Goal: Transaction & Acquisition: Purchase product/service

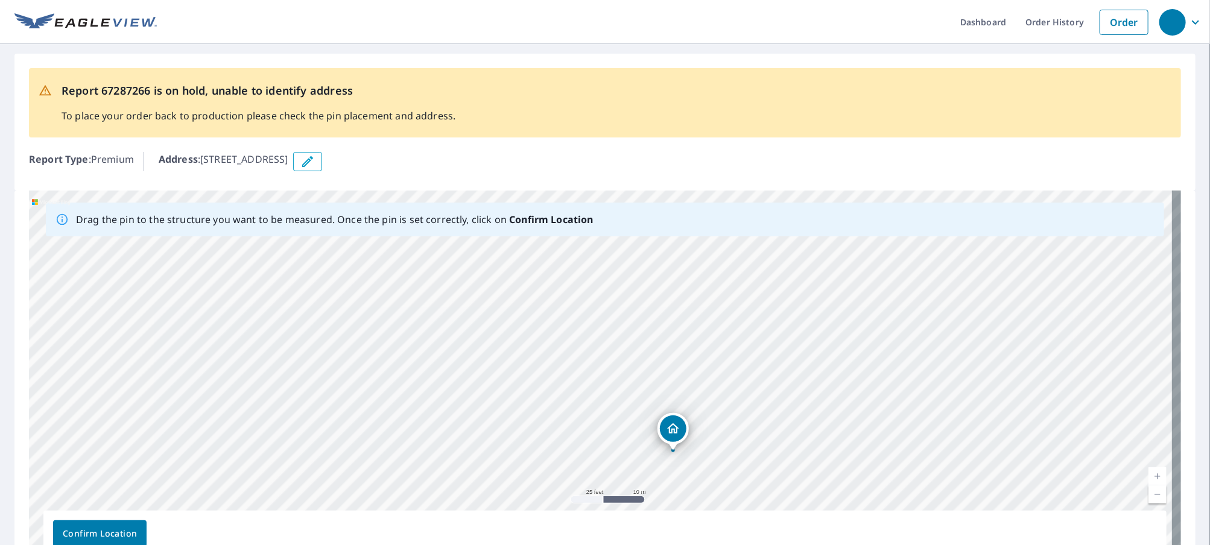
click at [712, 419] on div "[STREET_ADDRESS]" at bounding box center [605, 380] width 1152 height 378
click at [633, 386] on div "[STREET_ADDRESS]" at bounding box center [605, 380] width 1152 height 378
click at [648, 401] on div "[STREET_ADDRESS]" at bounding box center [605, 380] width 1152 height 378
click at [584, 369] on div "[STREET_ADDRESS]" at bounding box center [600, 355] width 128 height 31
click at [647, 412] on div "[STREET_ADDRESS]" at bounding box center [605, 380] width 1152 height 378
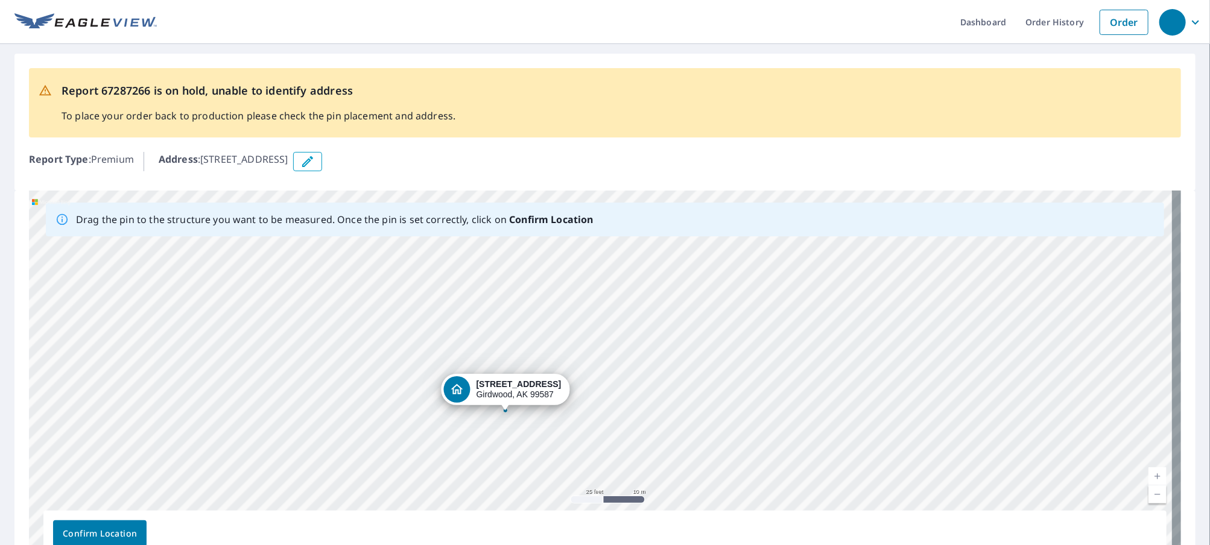
drag, startPoint x: 622, startPoint y: 348, endPoint x: 527, endPoint y: 381, distance: 100.9
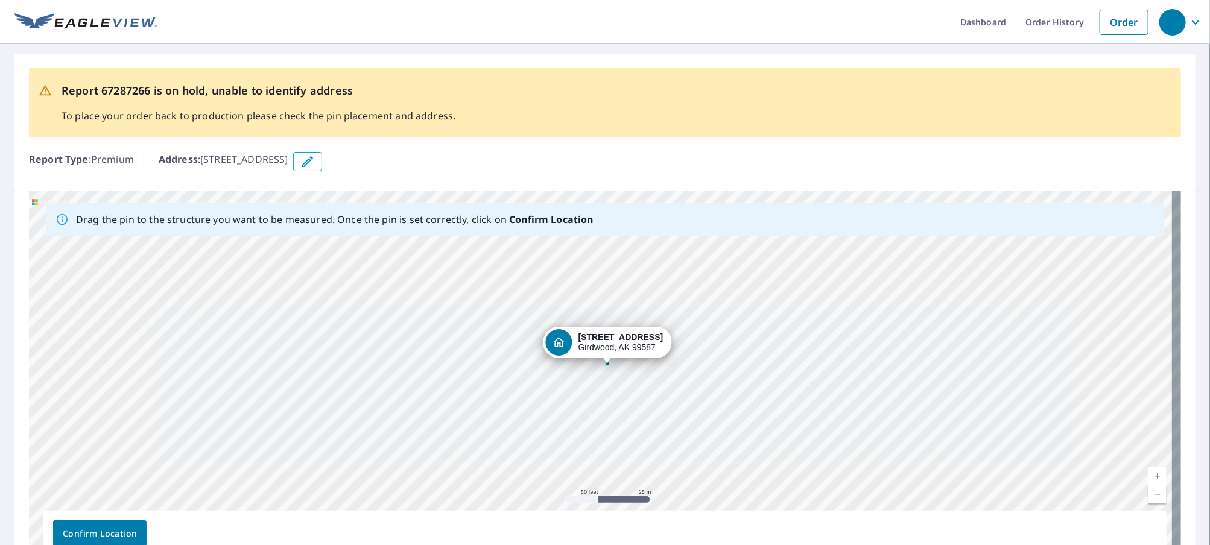
drag, startPoint x: 612, startPoint y: 364, endPoint x: 654, endPoint y: 347, distance: 44.7
click at [654, 347] on div "[STREET_ADDRESS]" at bounding box center [605, 380] width 1152 height 378
click at [116, 528] on span "Confirm Location" at bounding box center [100, 534] width 74 height 15
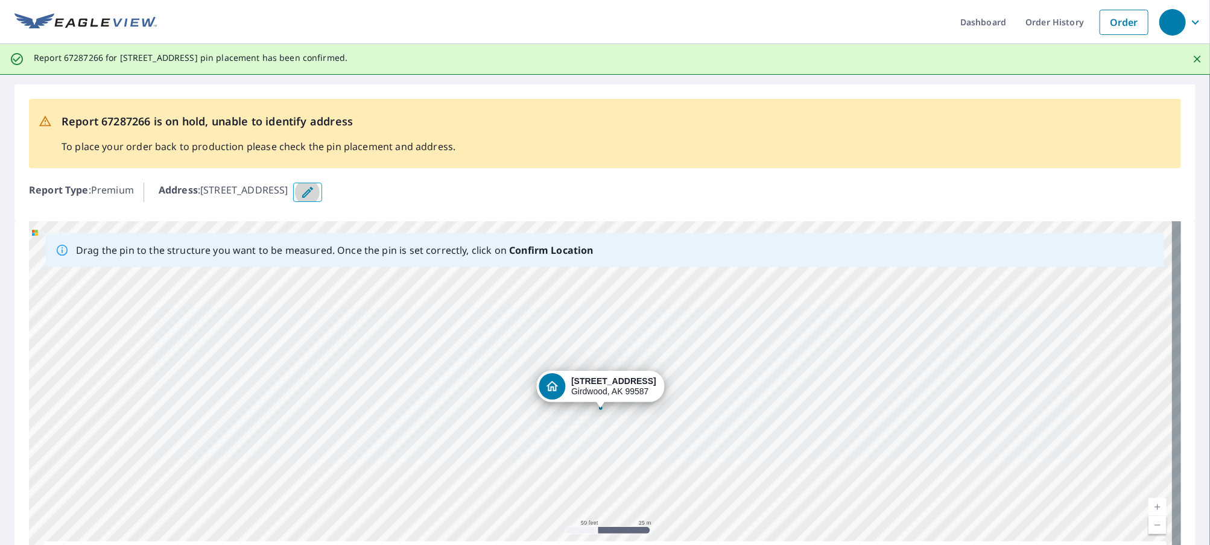
click at [315, 193] on icon "button" at bounding box center [307, 192] width 14 height 14
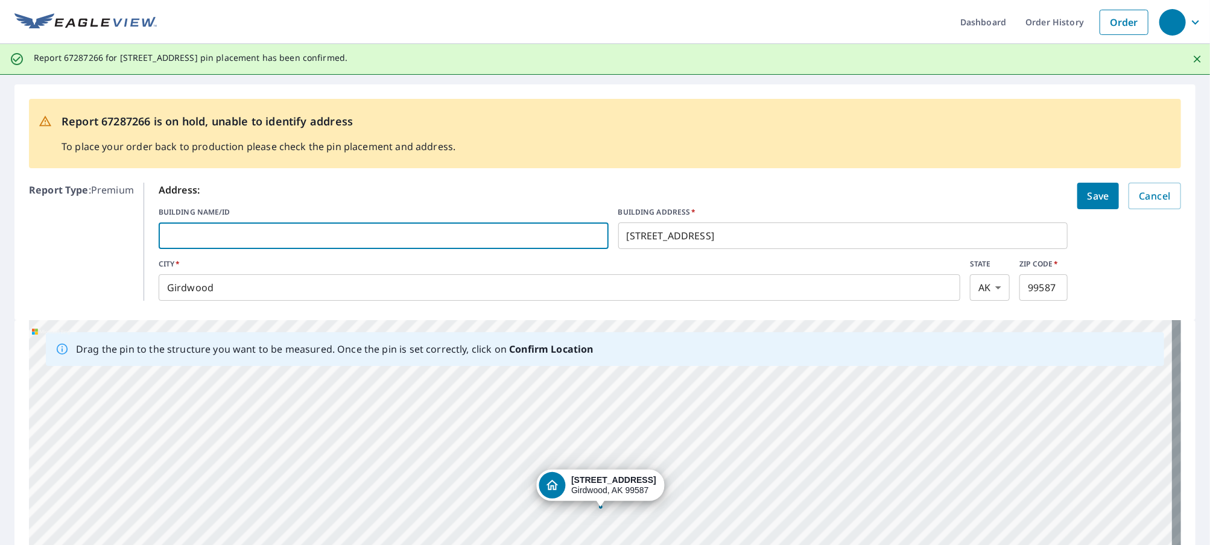
click at [266, 231] on input "text" at bounding box center [384, 236] width 450 height 34
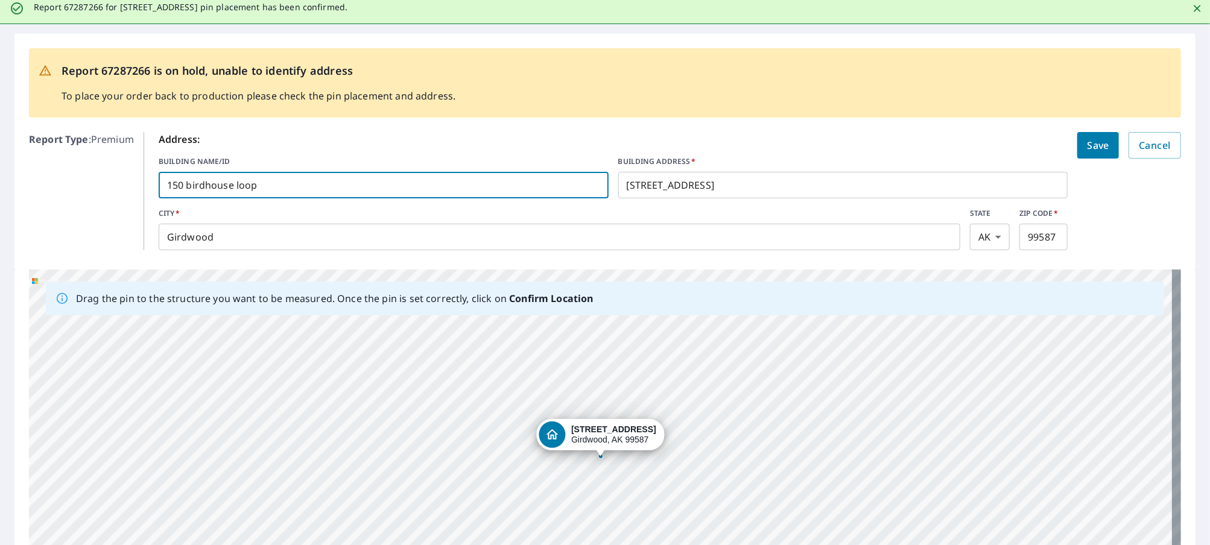
scroll to position [181, 0]
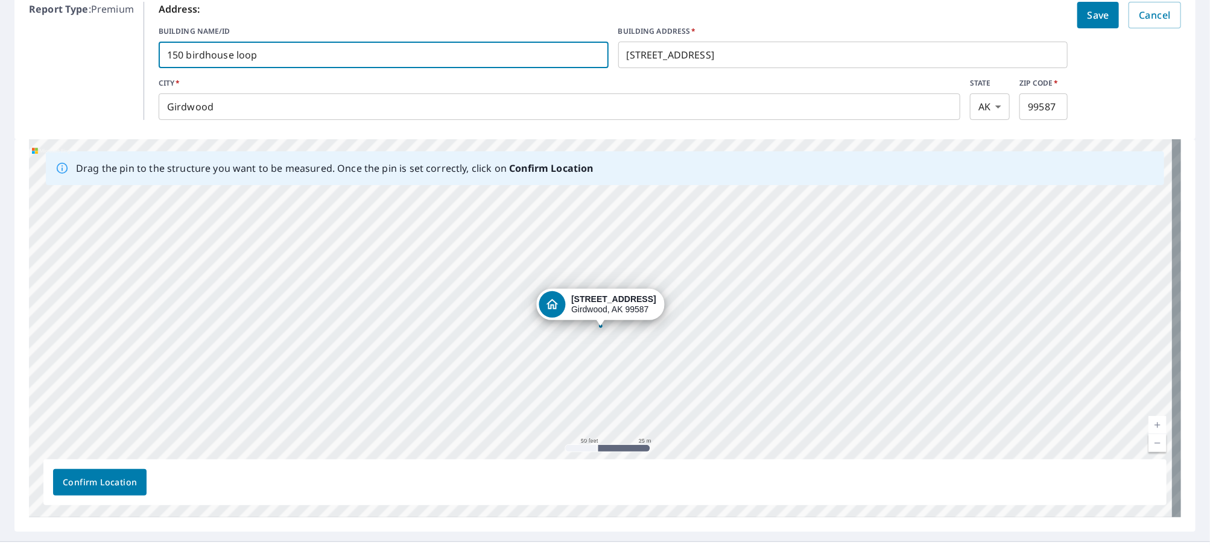
type input "150 birdhouse loop"
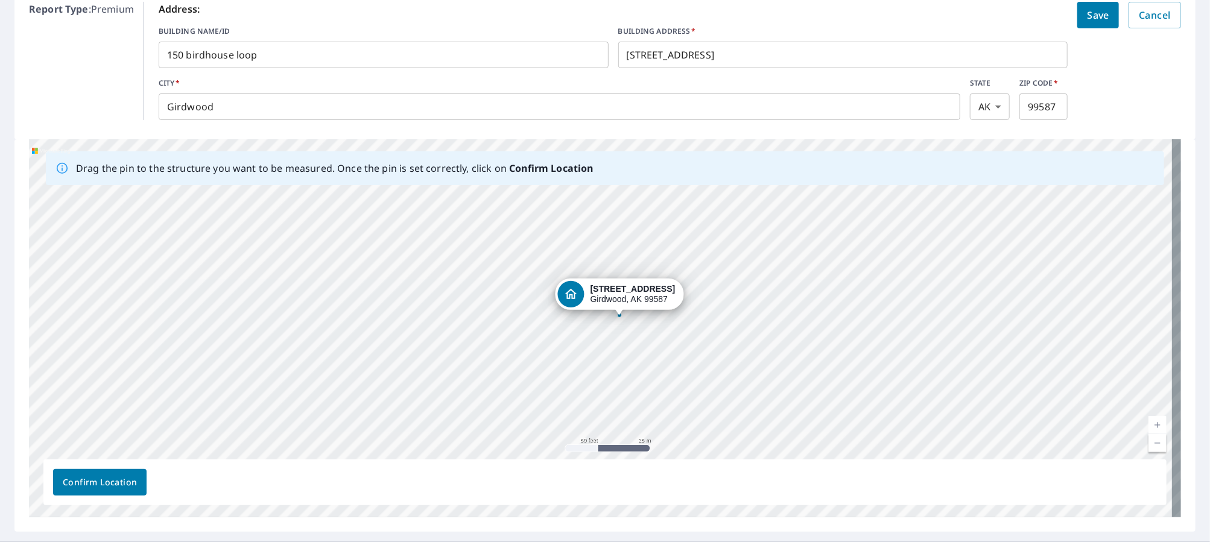
drag, startPoint x: 577, startPoint y: 300, endPoint x: 596, endPoint y: 289, distance: 21.6
click at [596, 289] on div "[STREET_ADDRESS]" at bounding box center [605, 328] width 1152 height 378
drag, startPoint x: 610, startPoint y: 306, endPoint x: 615, endPoint y: 297, distance: 11.1
click at [615, 297] on div "[STREET_ADDRESS]" at bounding box center [605, 328] width 1152 height 378
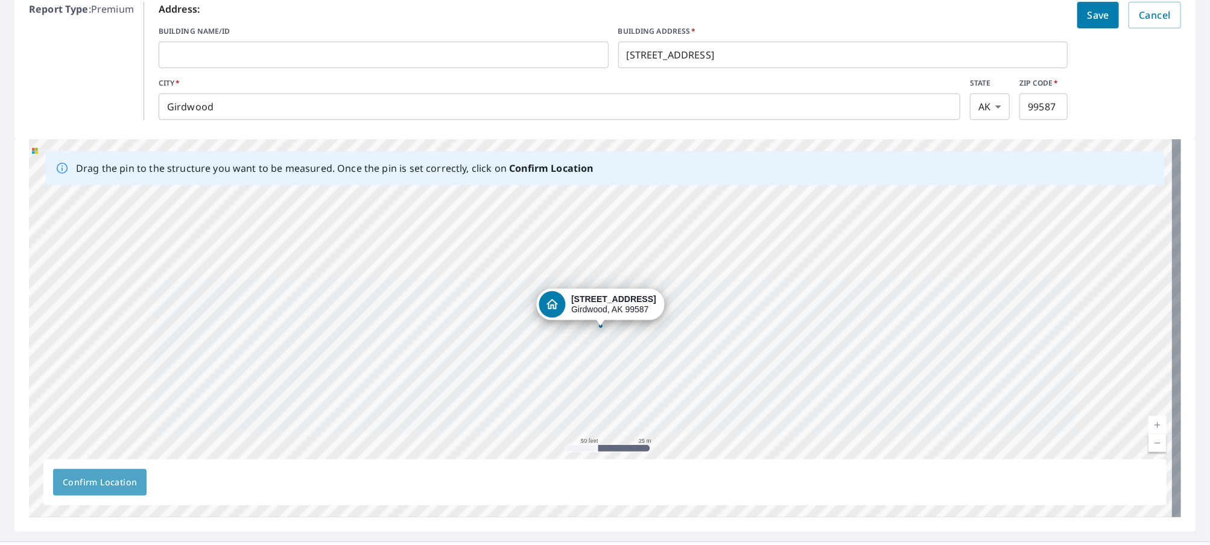
click at [104, 482] on span "Confirm Location" at bounding box center [100, 482] width 74 height 15
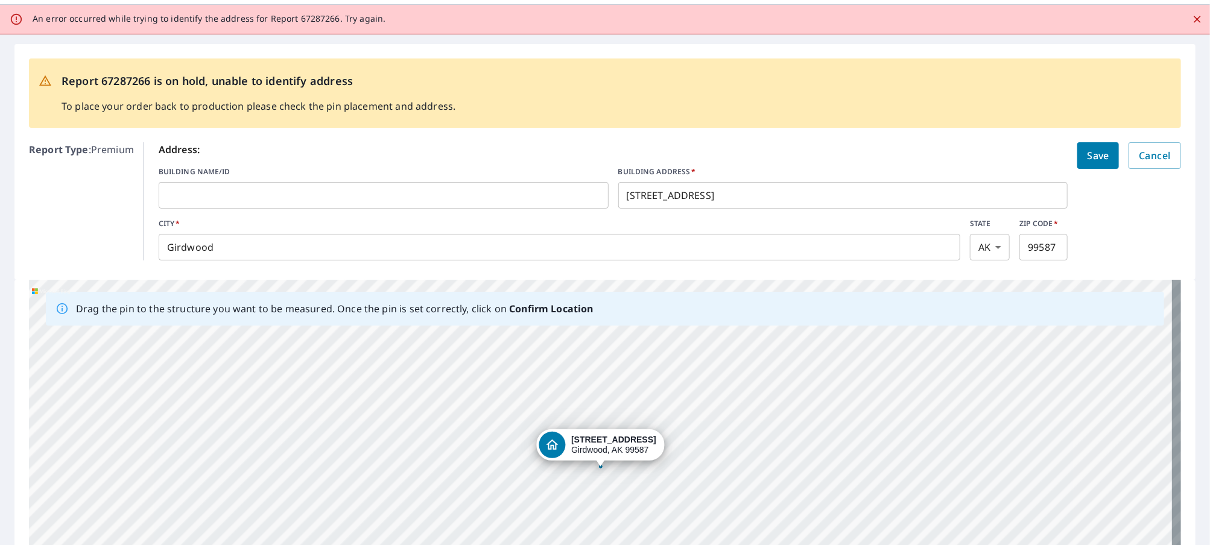
scroll to position [0, 0]
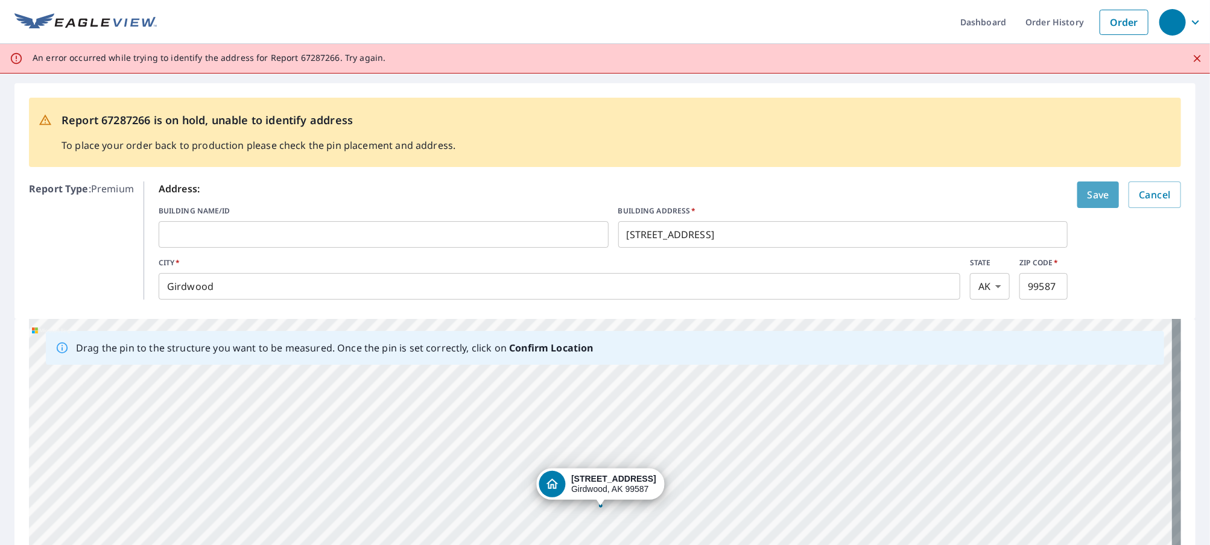
click at [1091, 193] on span "Save" at bounding box center [1098, 194] width 22 height 17
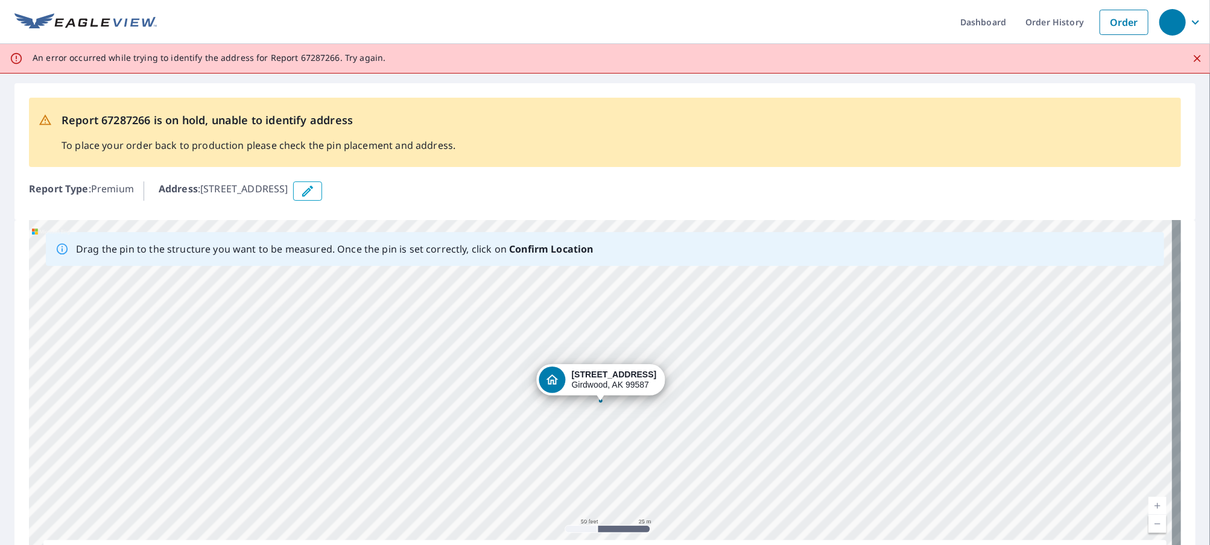
click at [610, 385] on div "[STREET_ADDRESS]" at bounding box center [605, 409] width 1152 height 378
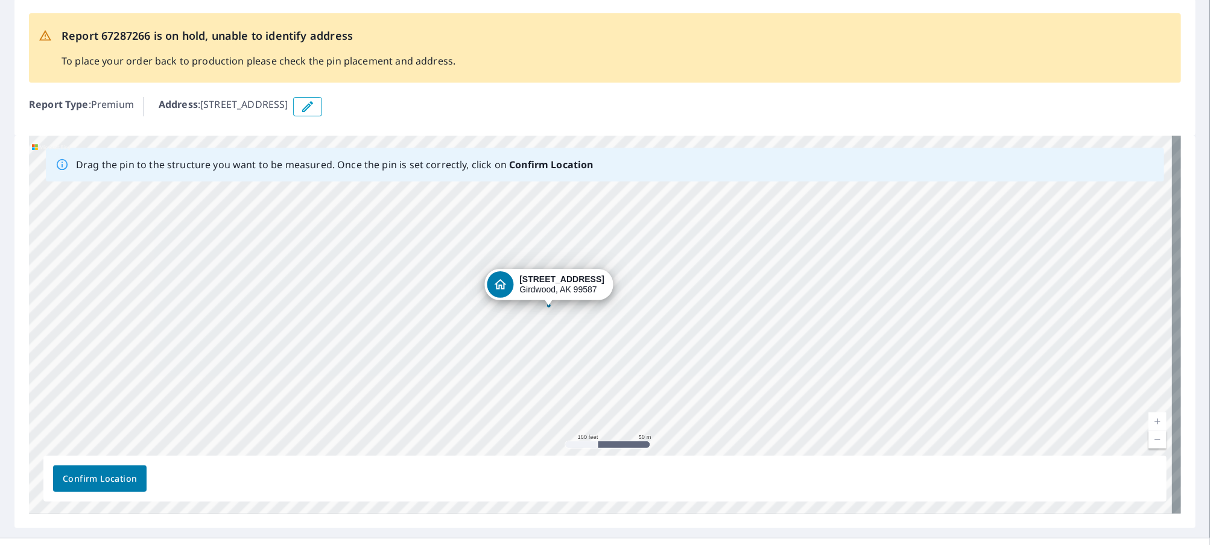
scroll to position [107, 0]
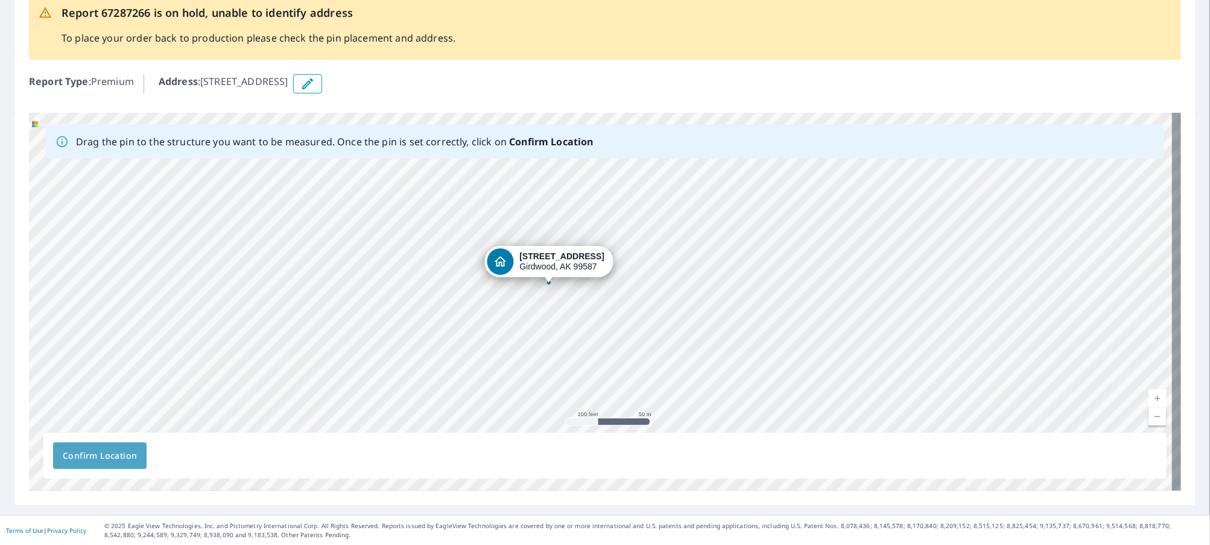
click at [104, 453] on span "Confirm Location" at bounding box center [100, 456] width 74 height 15
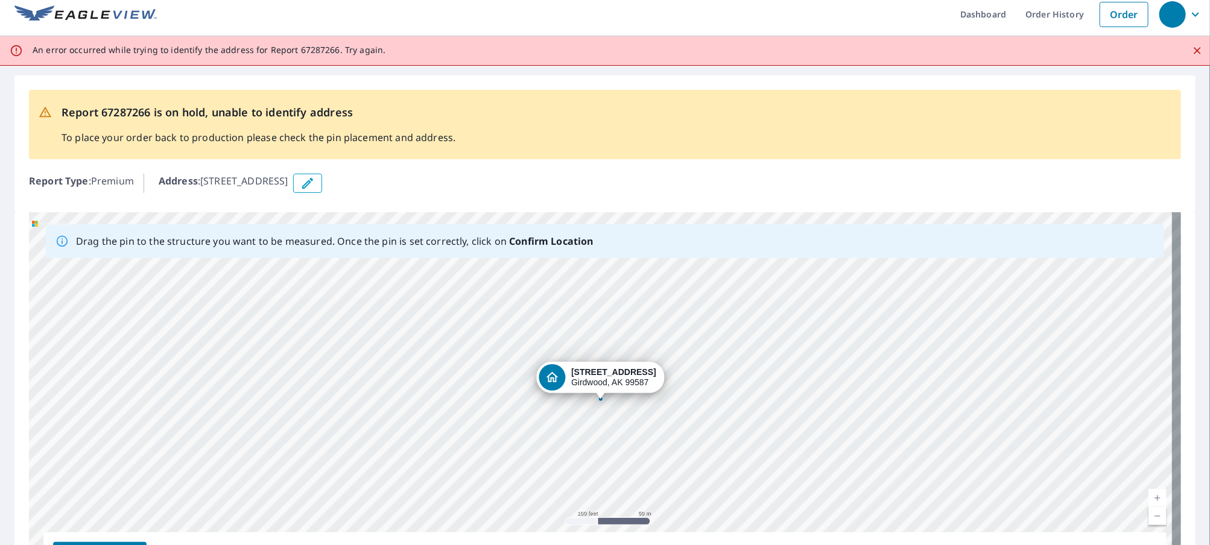
scroll to position [0, 0]
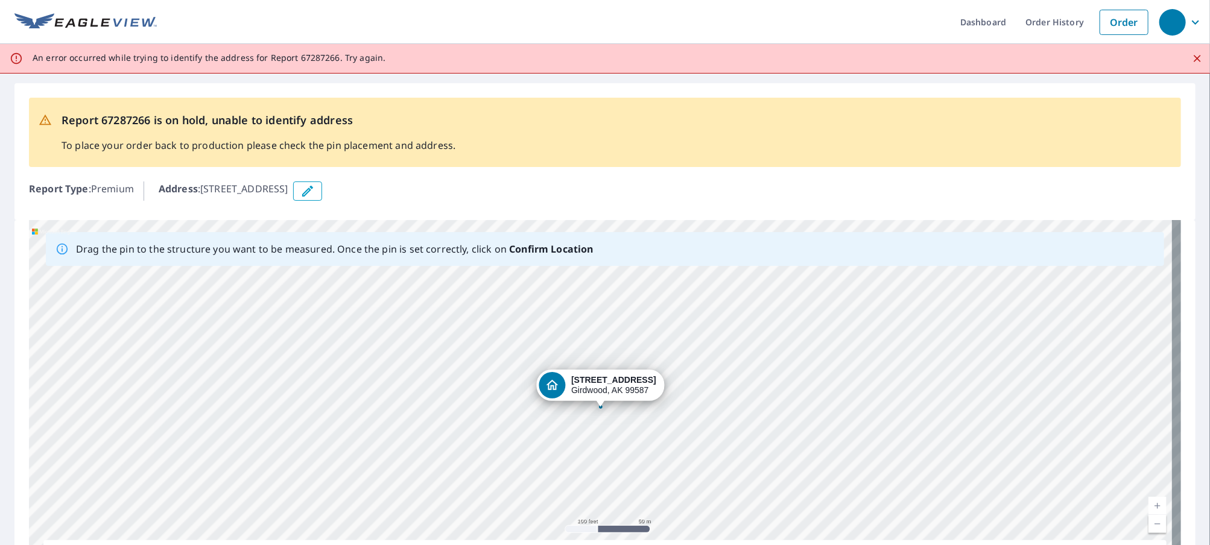
click at [536, 245] on b "Confirm Location" at bounding box center [551, 248] width 84 height 13
click at [315, 188] on icon "button" at bounding box center [307, 191] width 14 height 14
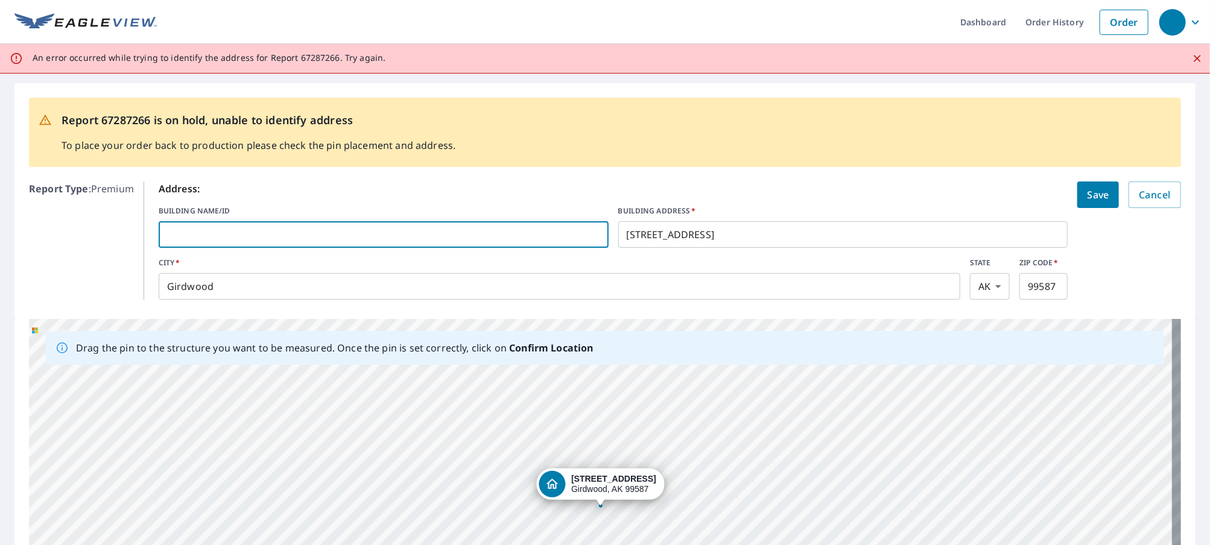
click at [285, 230] on input "text" at bounding box center [384, 235] width 450 height 34
type input "dougs"
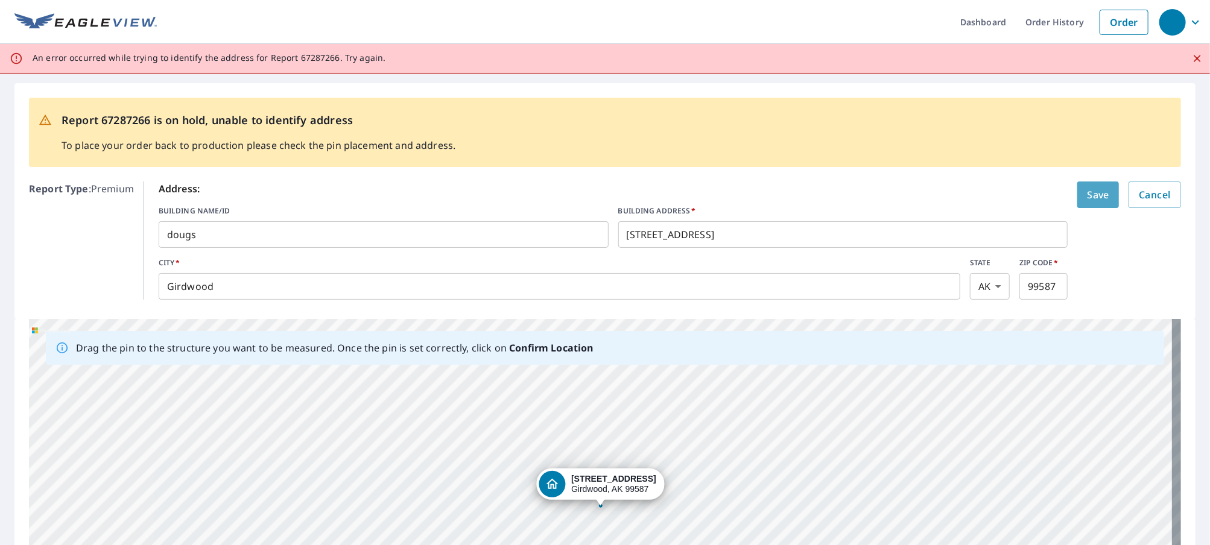
click at [1089, 190] on span "Save" at bounding box center [1098, 194] width 22 height 17
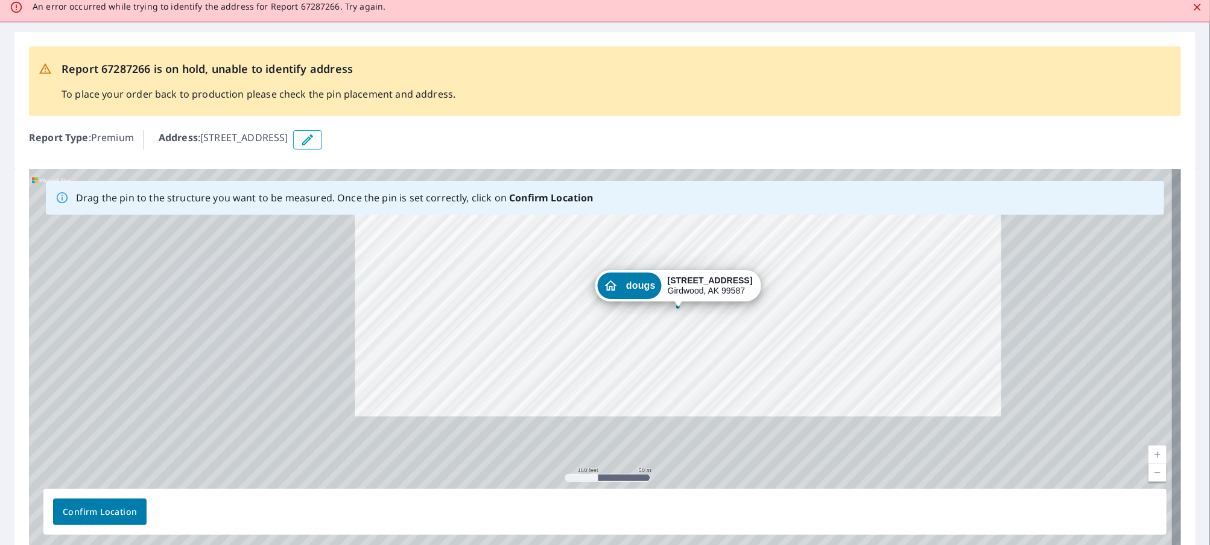
scroll to position [60, 0]
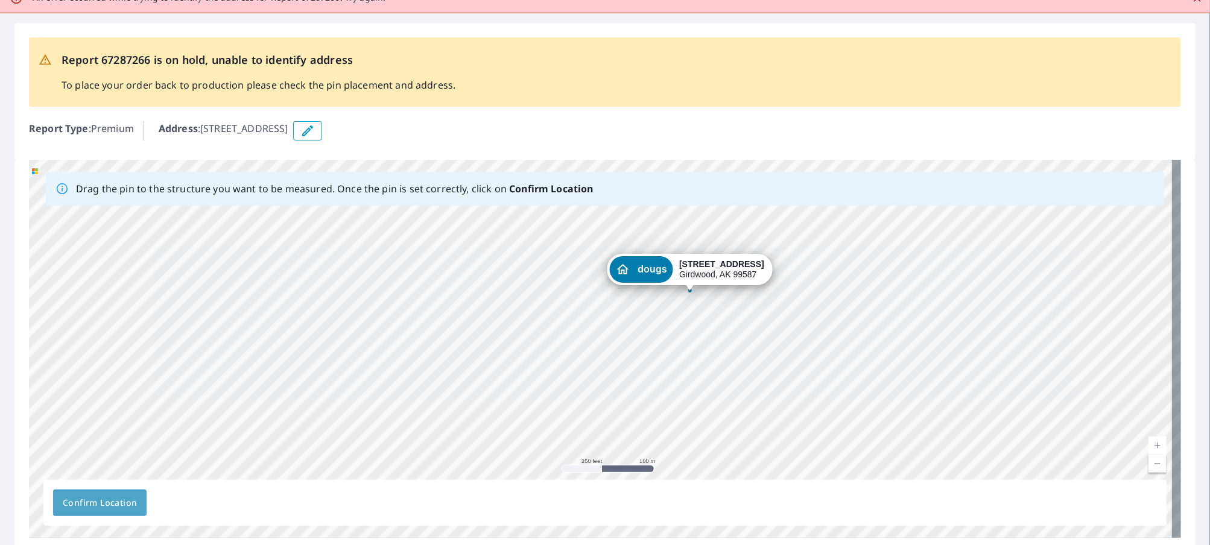
click at [104, 504] on span "Confirm Location" at bounding box center [100, 503] width 74 height 15
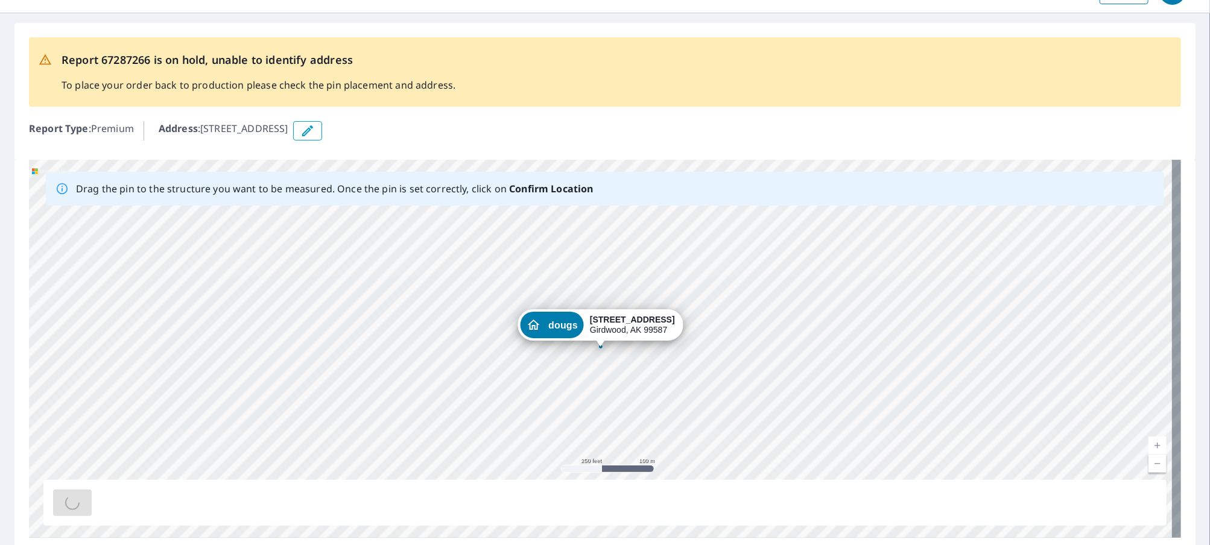
scroll to position [0, 0]
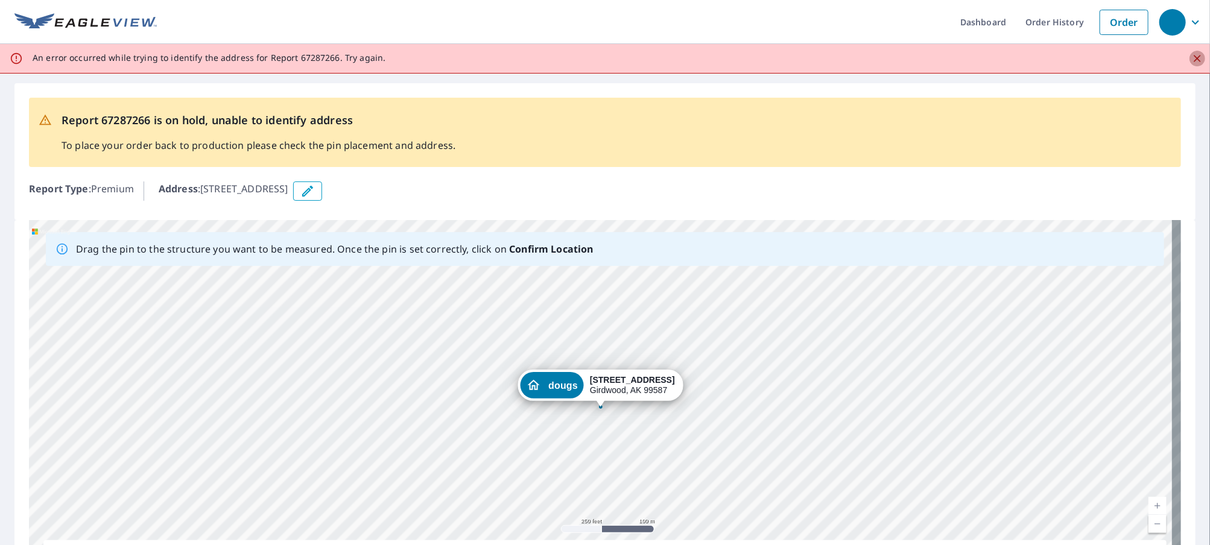
click at [1191, 57] on icon "Close" at bounding box center [1197, 58] width 12 height 12
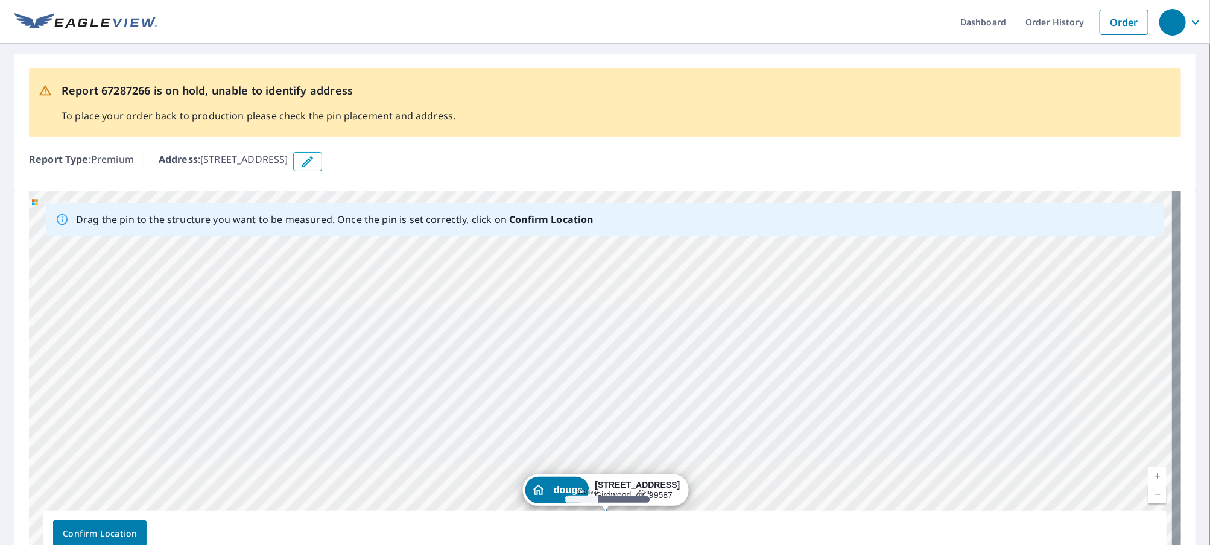
scroll to position [78, 0]
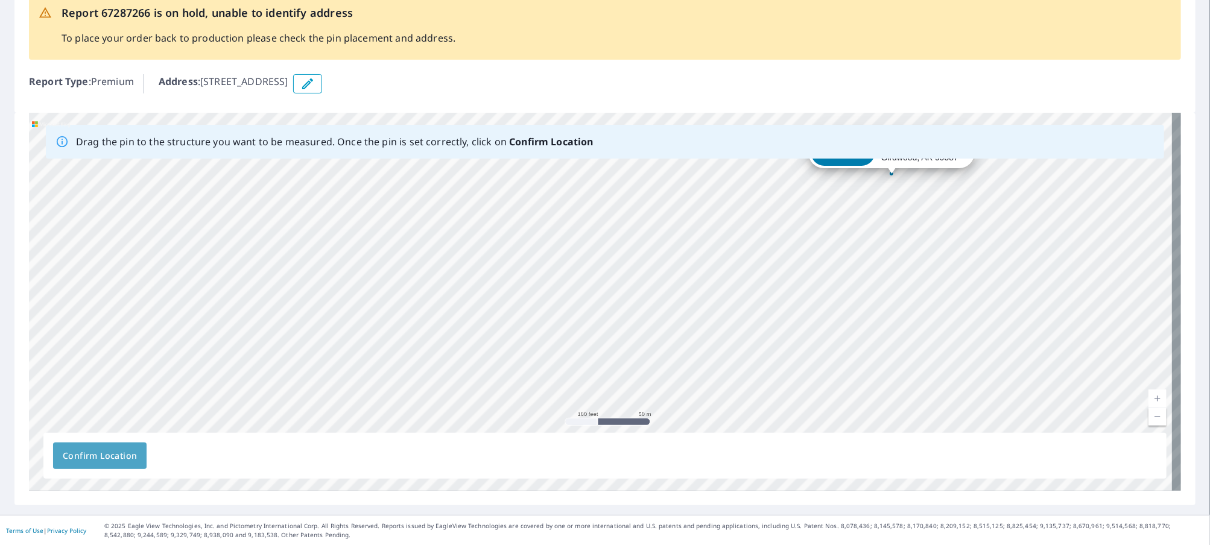
click at [106, 456] on span "Confirm Location" at bounding box center [100, 456] width 74 height 15
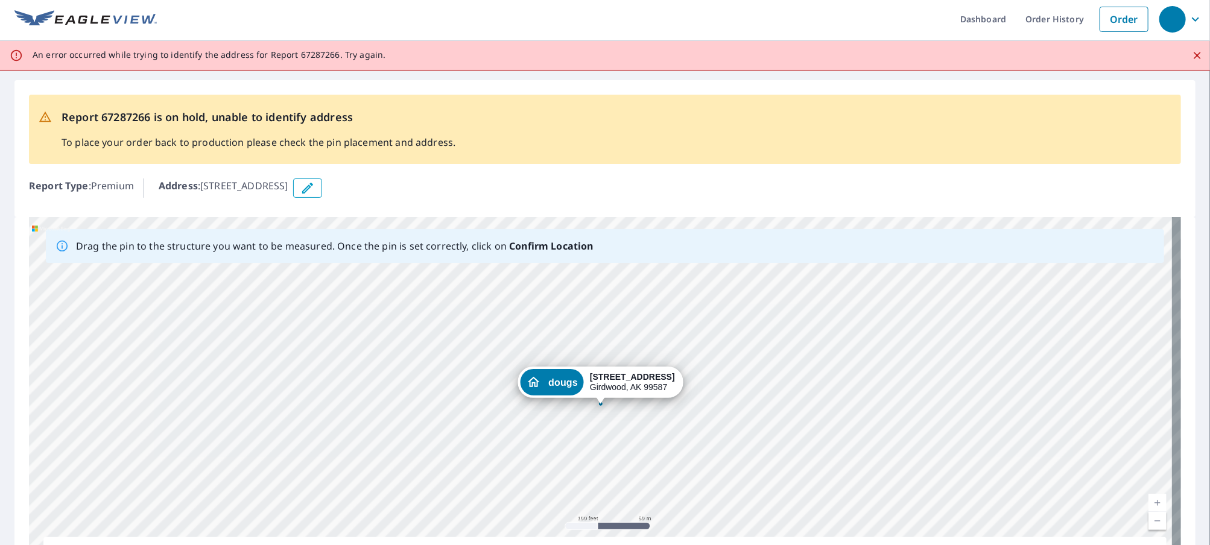
scroll to position [0, 0]
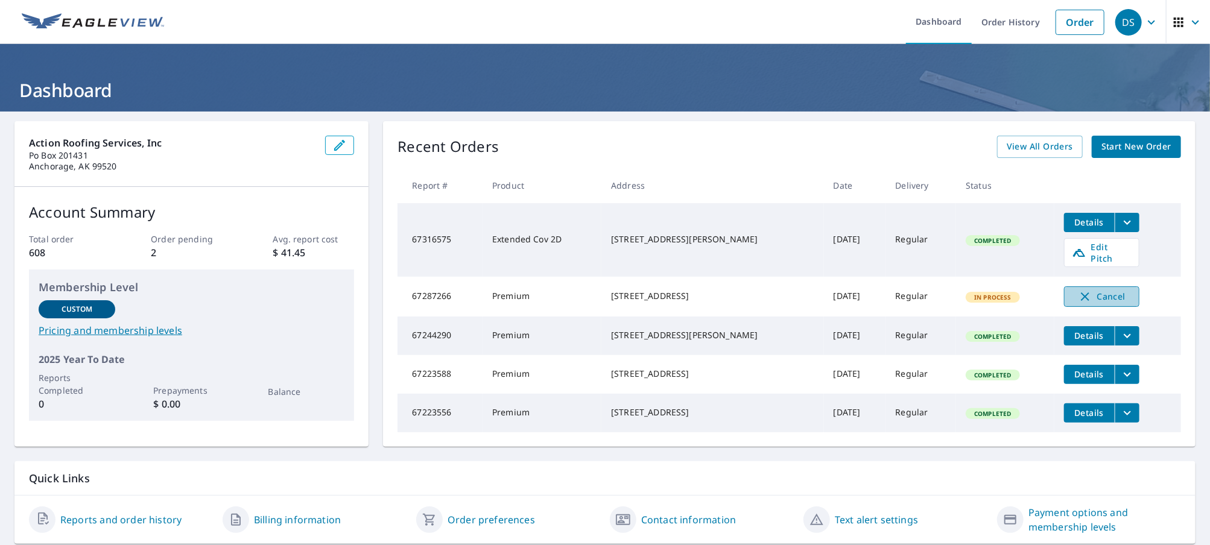
click at [1099, 290] on span "Cancel" at bounding box center [1102, 297] width 50 height 14
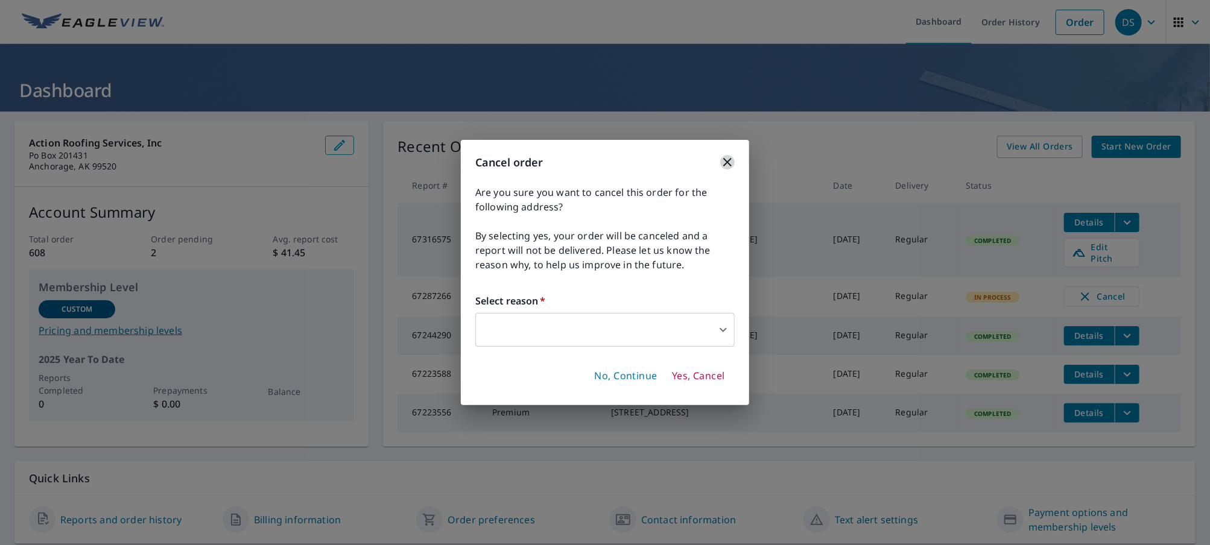
click at [728, 160] on icon "button" at bounding box center [727, 162] width 14 height 14
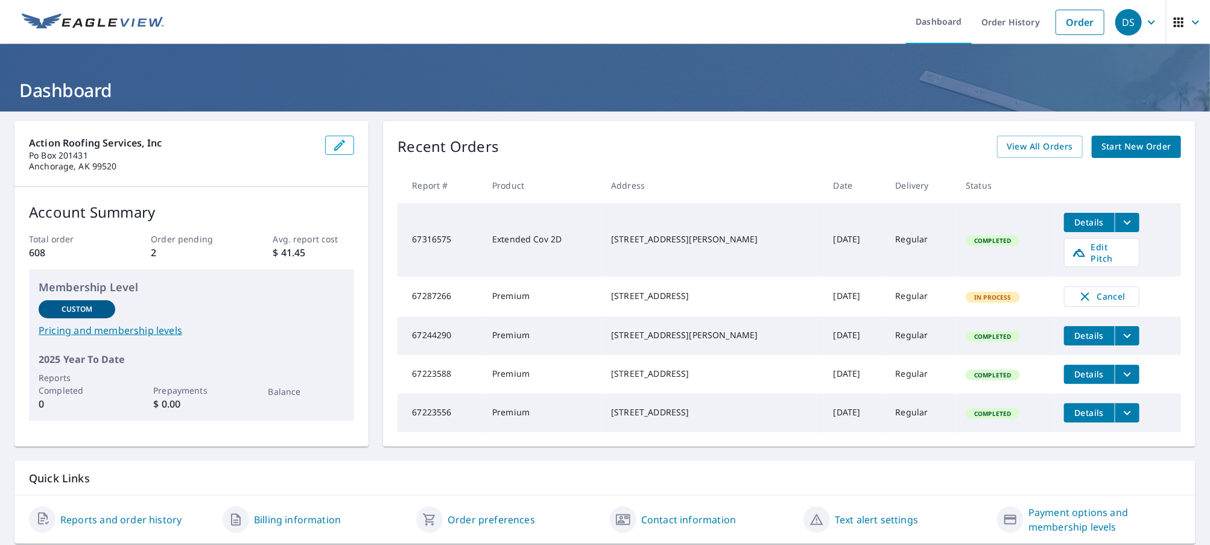
click at [984, 293] on span "In Process" at bounding box center [993, 297] width 52 height 8
click at [1083, 290] on span "Cancel" at bounding box center [1102, 297] width 50 height 14
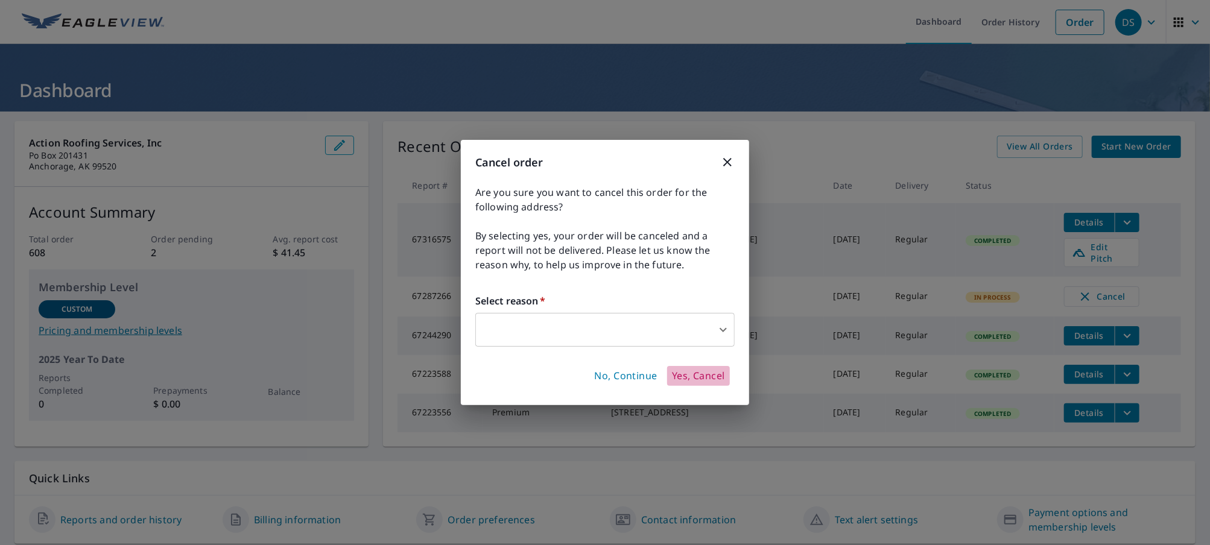
click at [704, 381] on span "Yes, Cancel" at bounding box center [698, 376] width 53 height 13
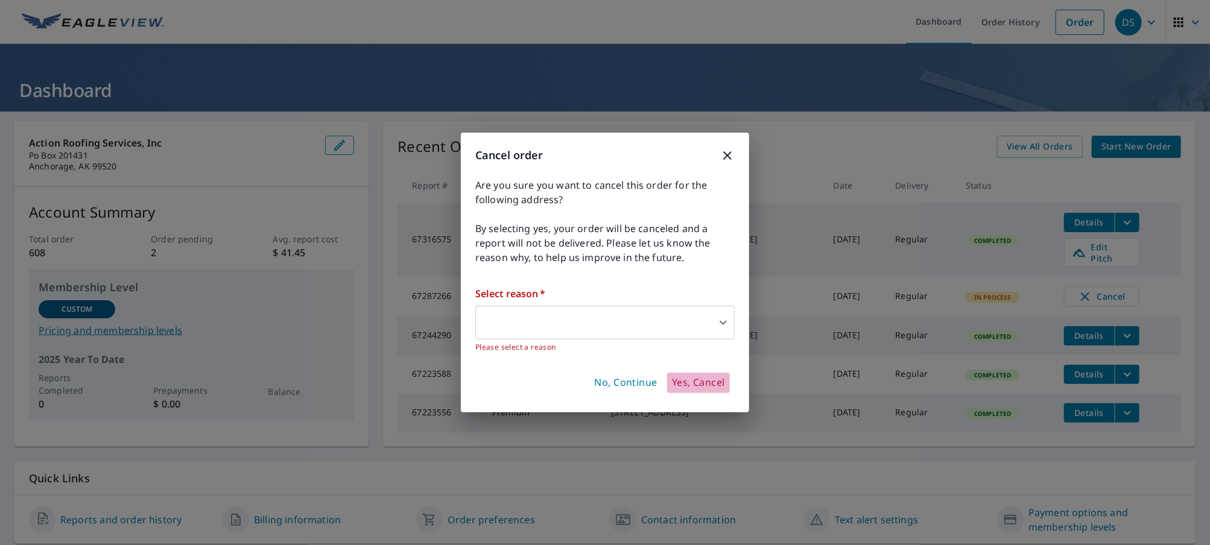
click at [708, 382] on span "Yes, Cancel" at bounding box center [698, 382] width 53 height 13
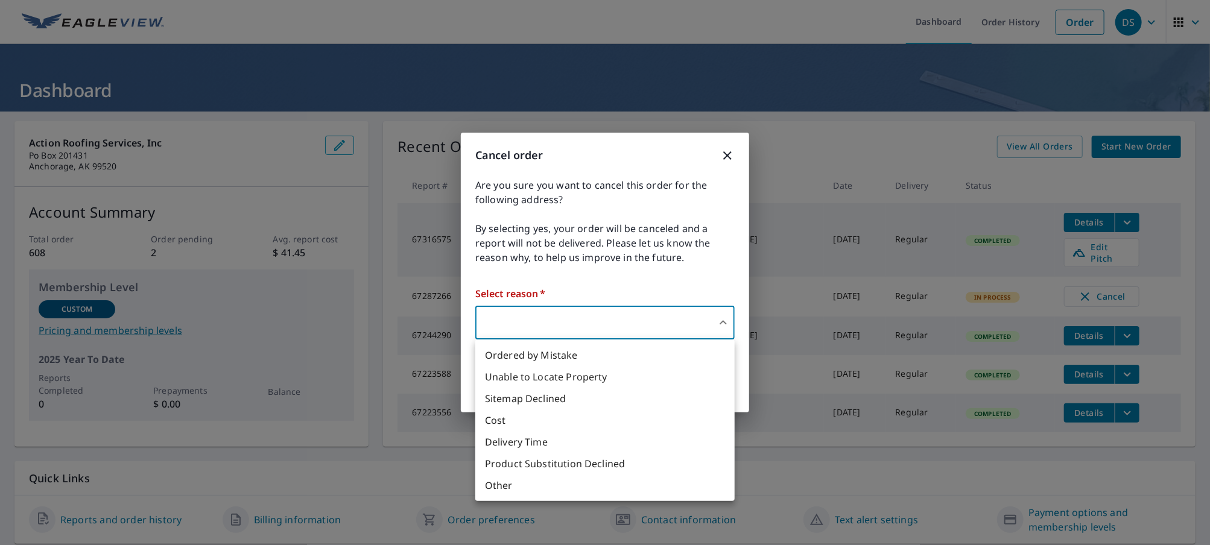
click at [616, 320] on body "DS DS Dashboard Order History Order DS Dashboard Action Roofing Services, Inc P…" at bounding box center [605, 272] width 1210 height 545
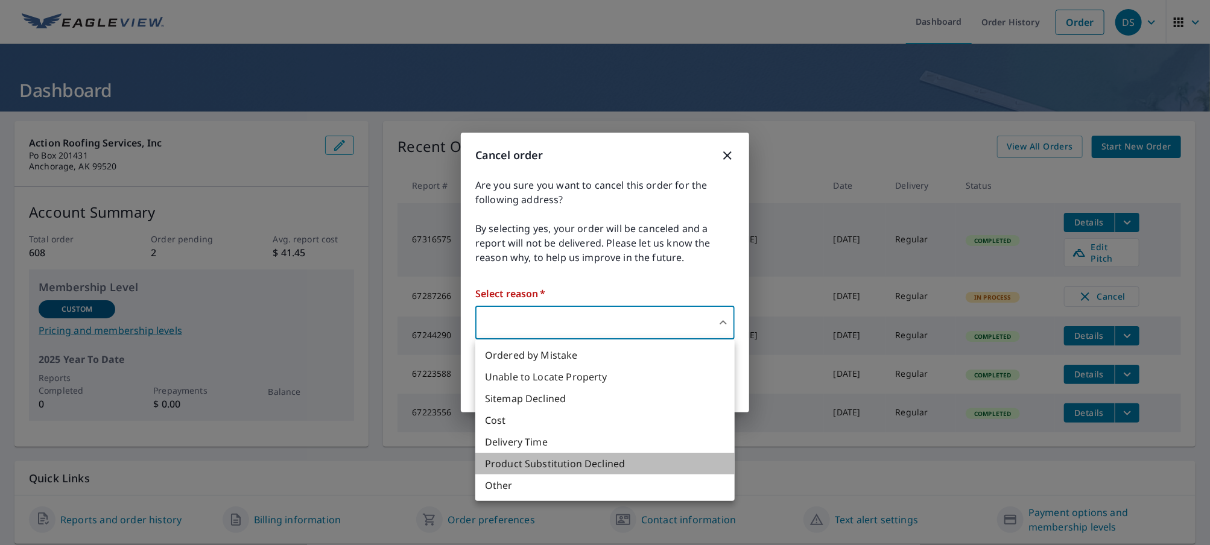
click at [566, 462] on li "Product Substitution Declined" at bounding box center [604, 464] width 259 height 22
type input "35"
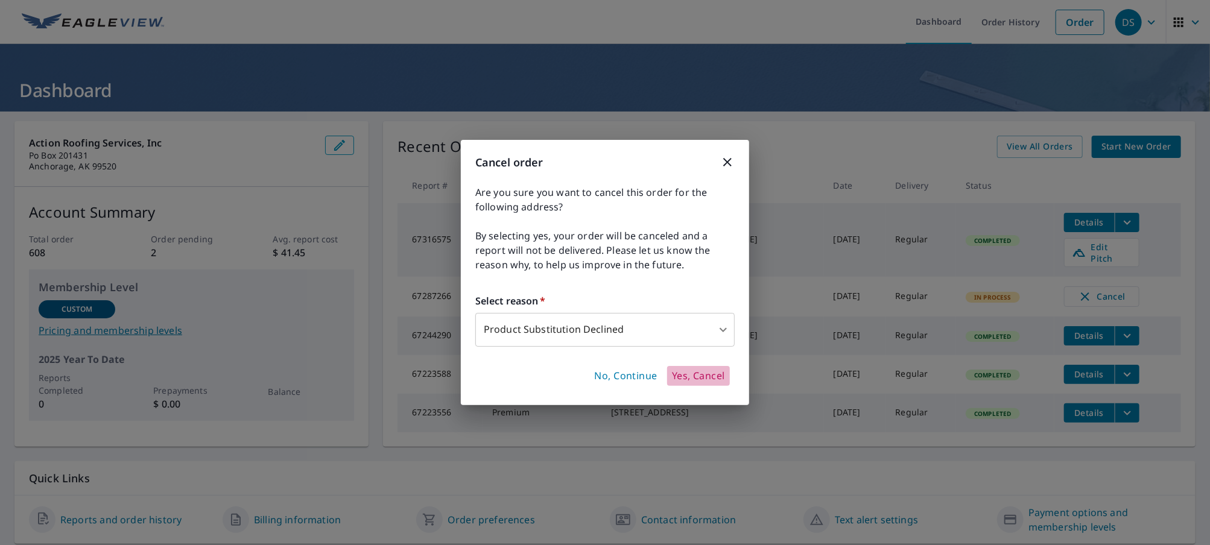
click at [696, 373] on span "Yes, Cancel" at bounding box center [698, 376] width 53 height 13
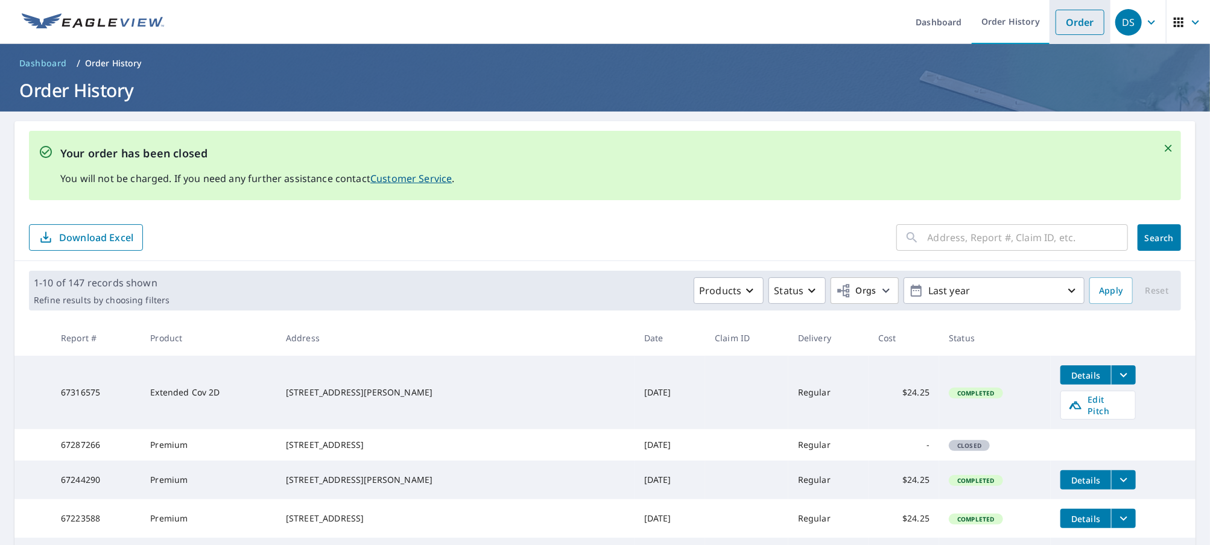
click at [1077, 17] on link "Order" at bounding box center [1080, 22] width 49 height 25
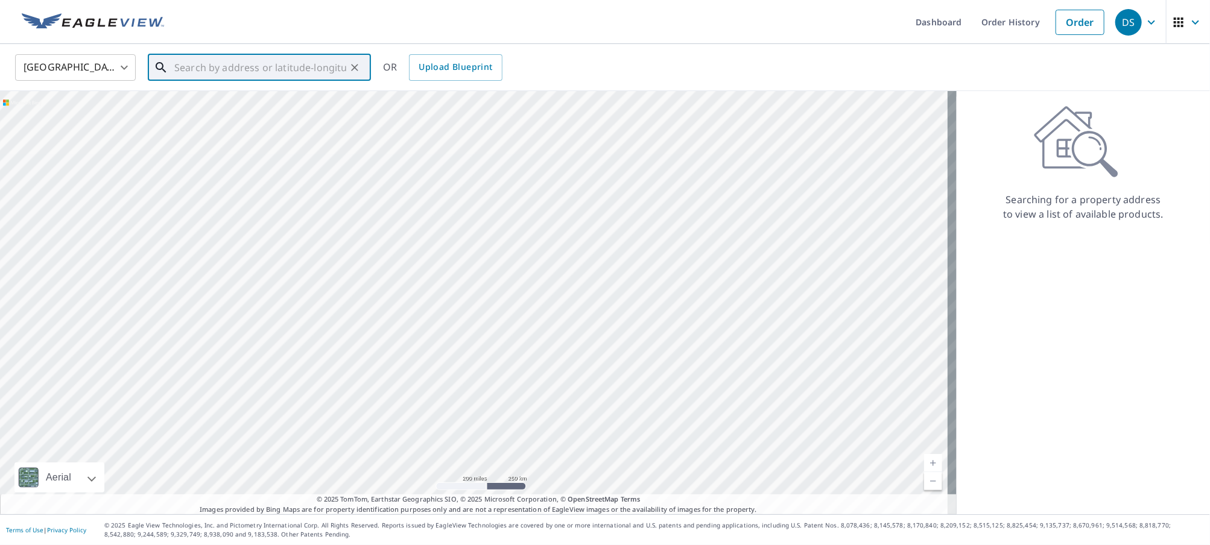
click at [220, 62] on input "text" at bounding box center [260, 68] width 172 height 34
click at [207, 68] on input "150 birhouse" at bounding box center [260, 68] width 172 height 34
click at [243, 113] on p "Girdwood, AK 99587" at bounding box center [266, 116] width 189 height 12
type input "[STREET_ADDRESS]"
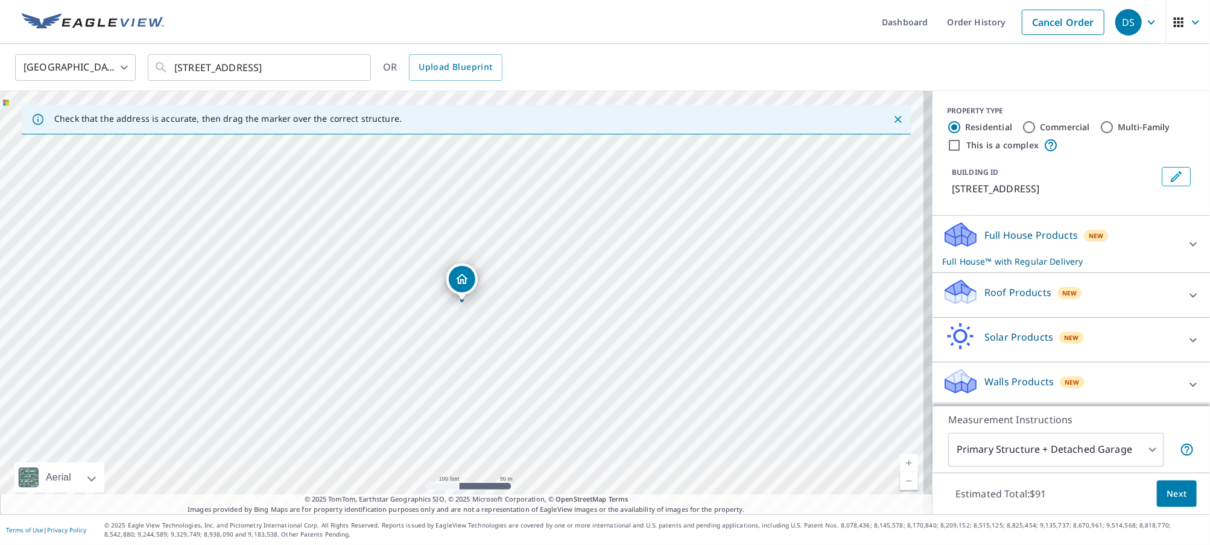
drag, startPoint x: 472, startPoint y: 277, endPoint x: 480, endPoint y: 302, distance: 26.5
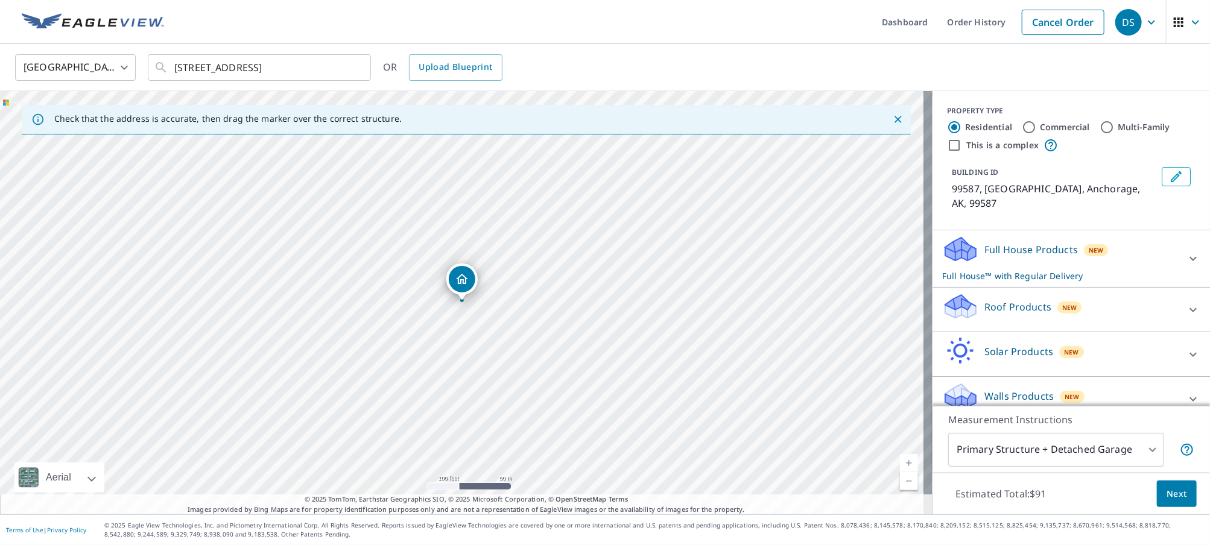
click at [460, 283] on icon "Dropped pin, building 1, Residential property, 99587, US Anchorage, AK 99587" at bounding box center [462, 279] width 12 height 10
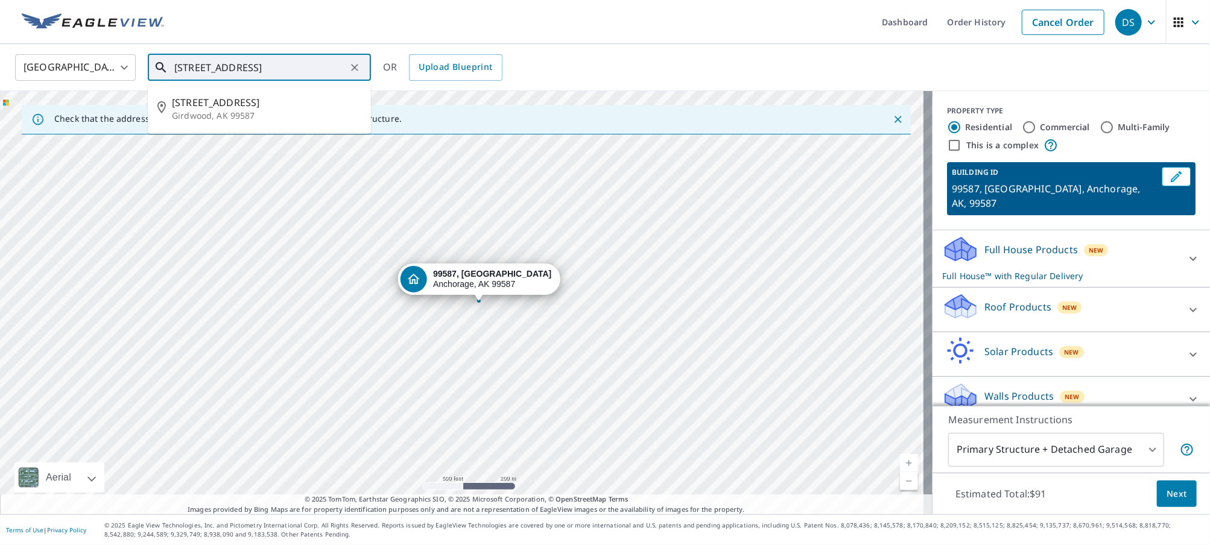
click at [319, 74] on input "[STREET_ADDRESS]" at bounding box center [260, 68] width 172 height 34
click at [267, 110] on p "Girdwood, AK 99587" at bounding box center [266, 116] width 189 height 12
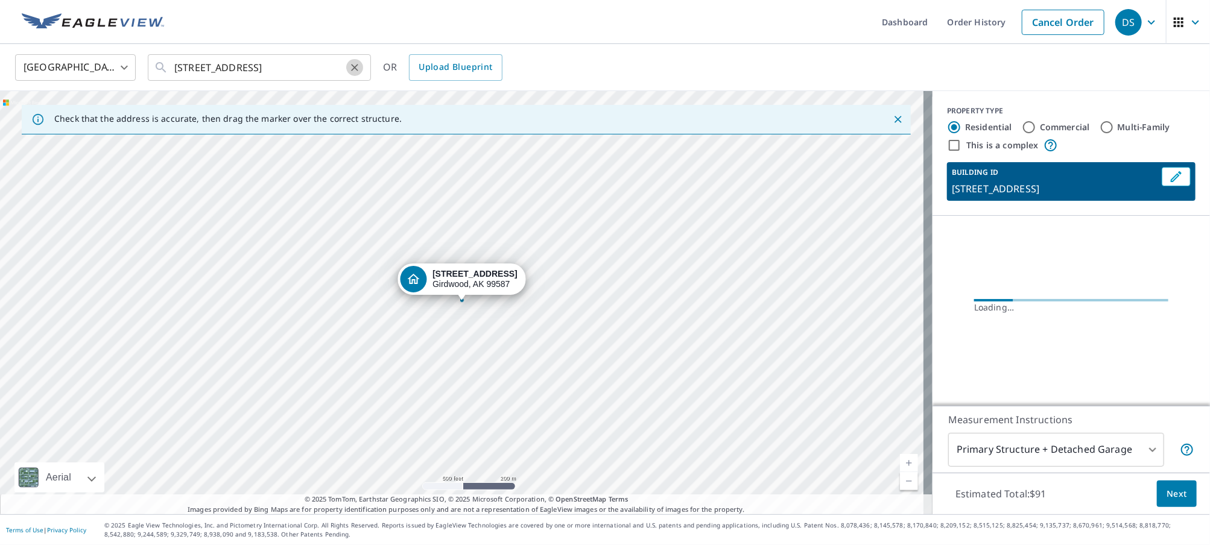
click at [350, 66] on icon "Clear" at bounding box center [355, 68] width 12 height 12
click at [350, 68] on div at bounding box center [354, 67] width 16 height 17
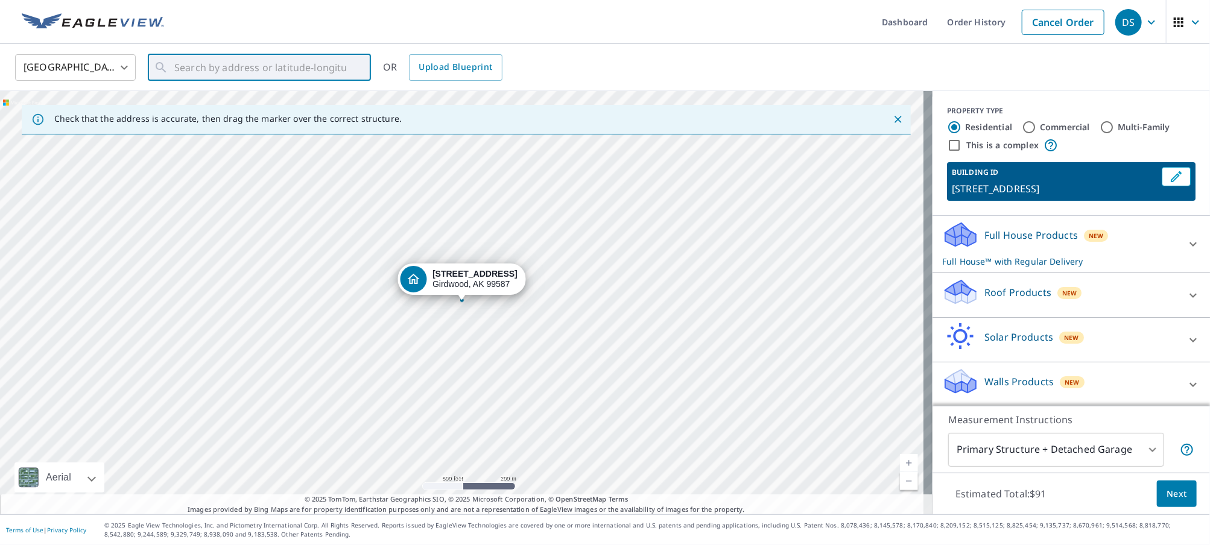
click at [405, 115] on div "Check that the address is accurate, then drag the marker over the correct struc…" at bounding box center [466, 120] width 889 height 30
click at [984, 297] on p "Roof Products" at bounding box center [1017, 292] width 67 height 14
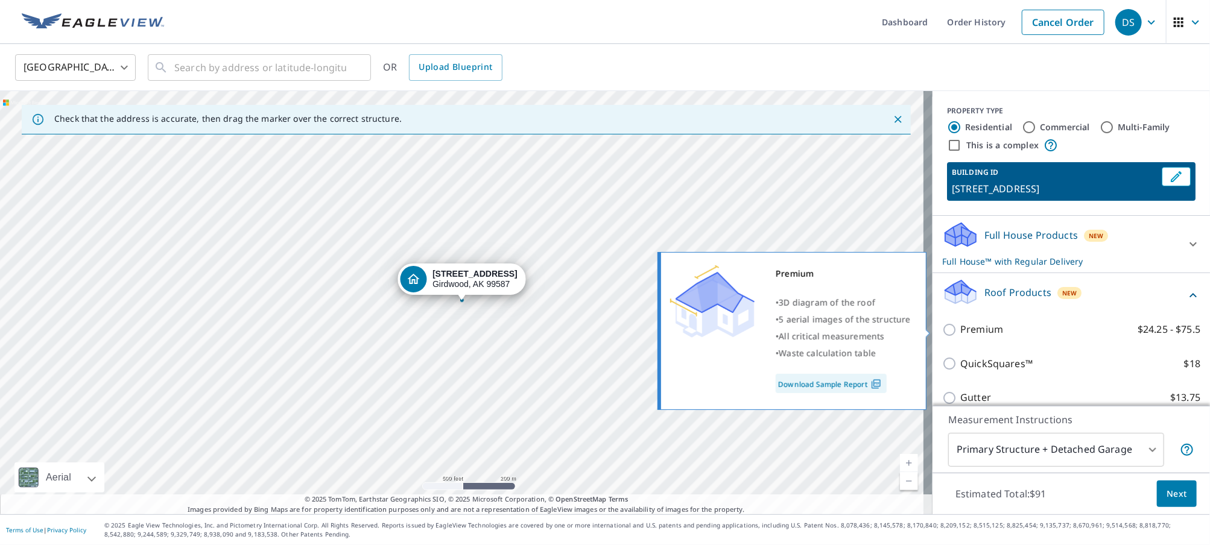
click at [942, 331] on input "Premium $24.25 - $75.5" at bounding box center [951, 330] width 18 height 14
checkbox input "true"
checkbox input "false"
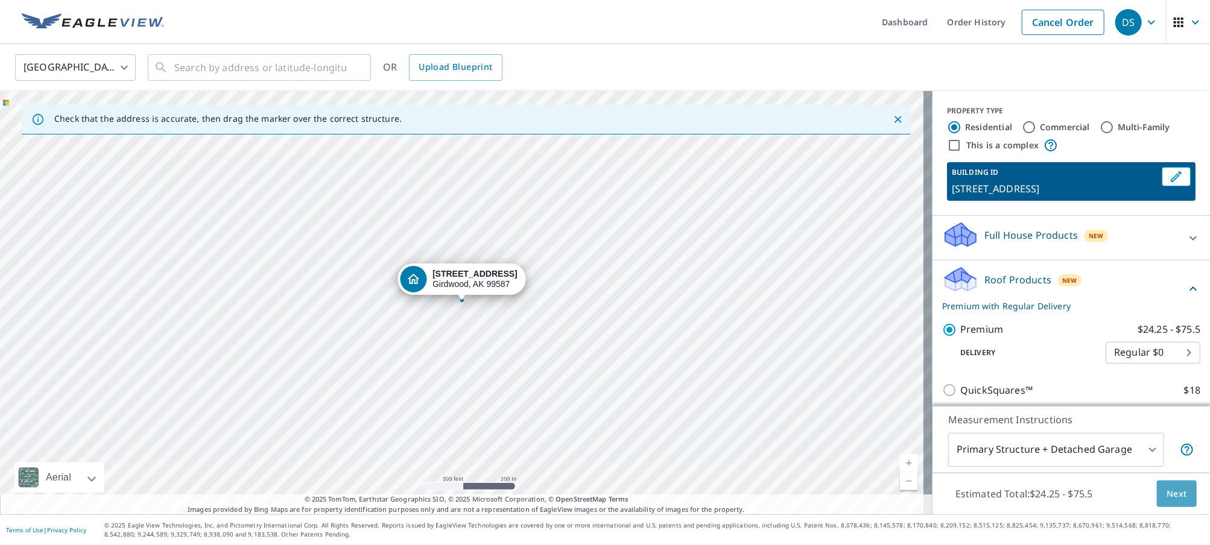
click at [1167, 493] on span "Next" at bounding box center [1177, 494] width 21 height 15
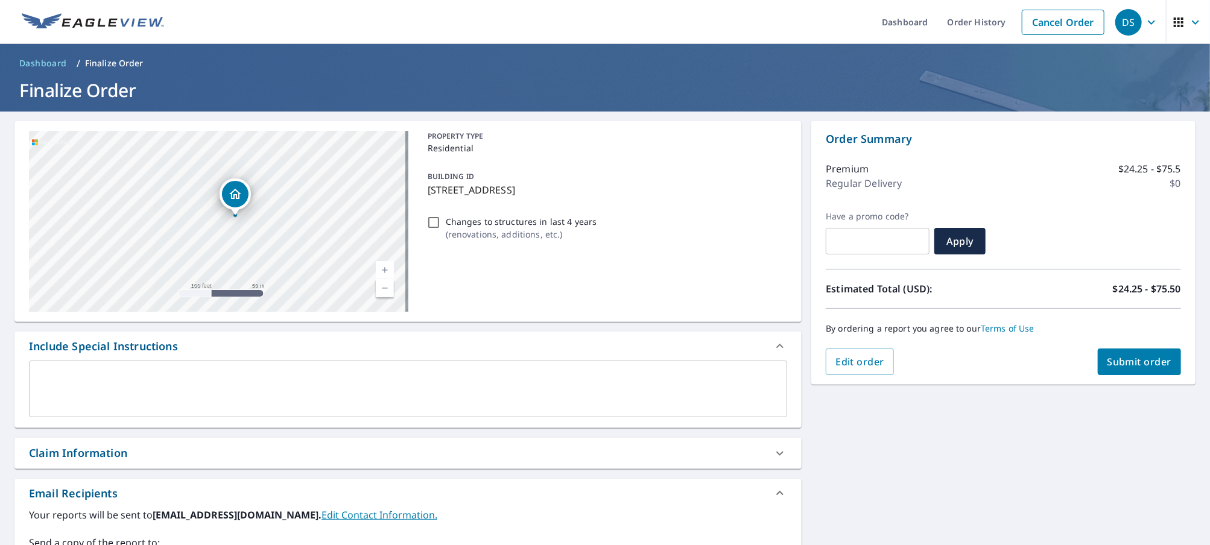
drag, startPoint x: 222, startPoint y: 198, endPoint x: 240, endPoint y: 195, distance: 18.5
click at [240, 195] on icon "Dropped pin, building 1, Residential property, 150 Birdhouse Loop Girdwood, AK …" at bounding box center [235, 194] width 14 height 14
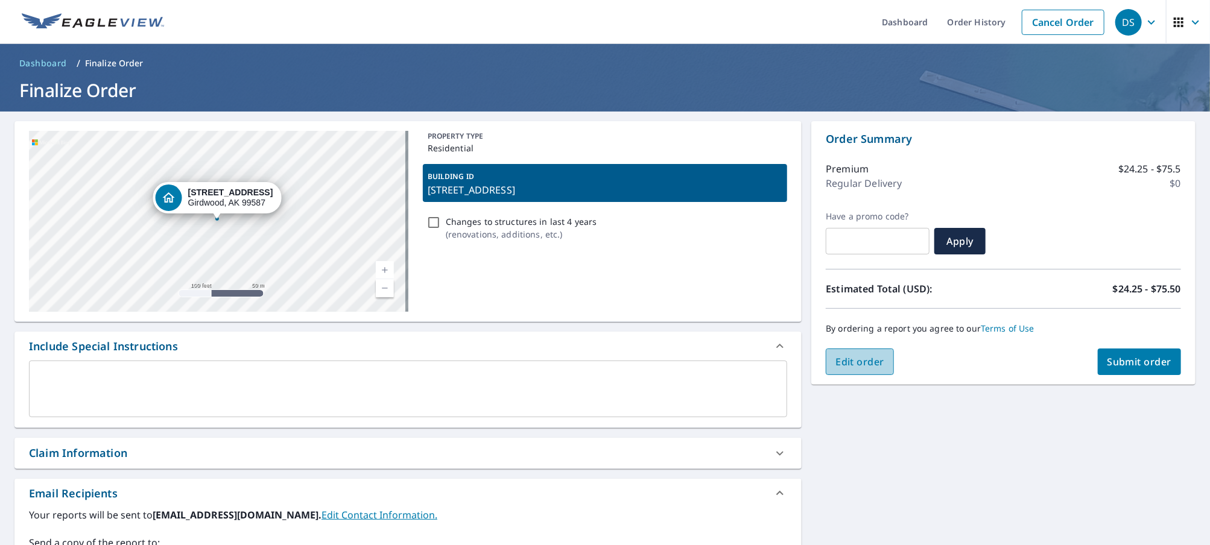
click at [846, 363] on span "Edit order" at bounding box center [859, 361] width 49 height 13
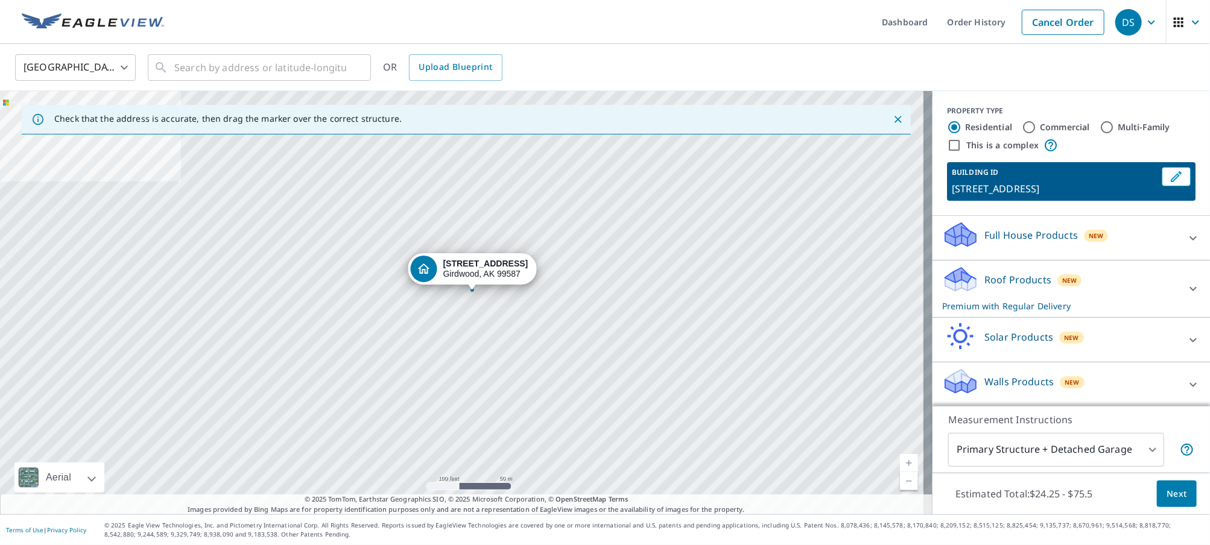
drag, startPoint x: 449, startPoint y: 282, endPoint x: 459, endPoint y: 272, distance: 14.5
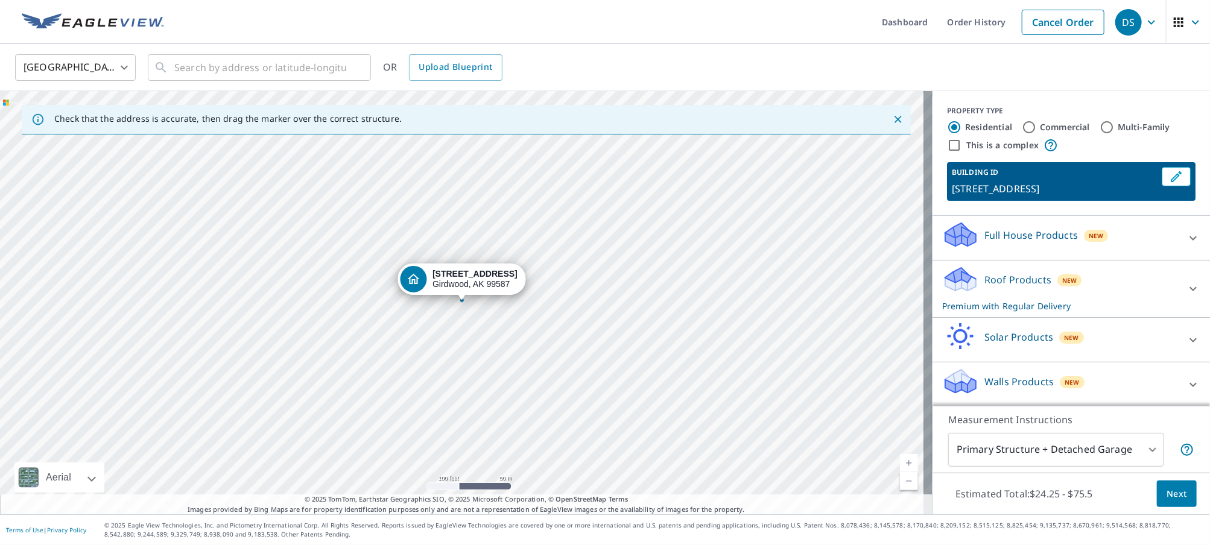
click at [951, 293] on icon at bounding box center [960, 279] width 36 height 28
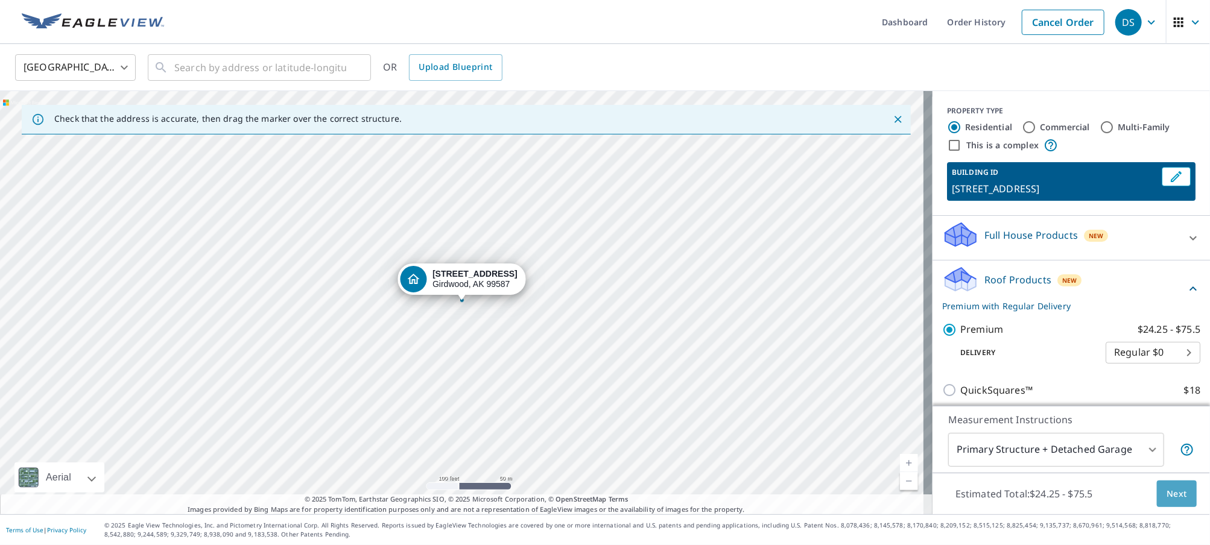
click at [1167, 490] on span "Next" at bounding box center [1177, 494] width 21 height 15
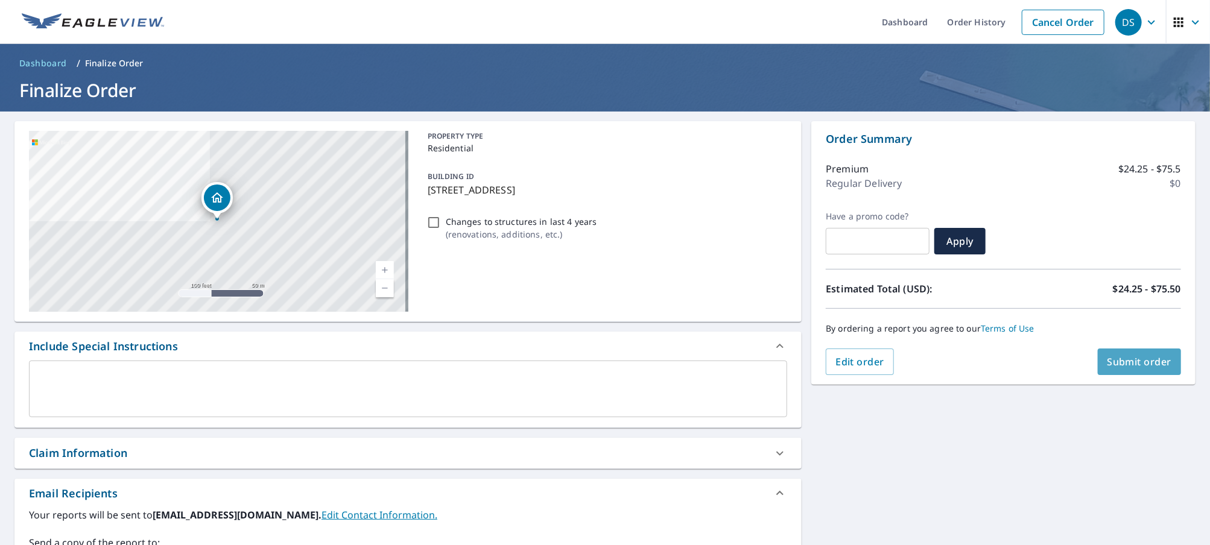
click at [1122, 359] on span "Submit order" at bounding box center [1139, 361] width 65 height 13
